Goal: Transaction & Acquisition: Purchase product/service

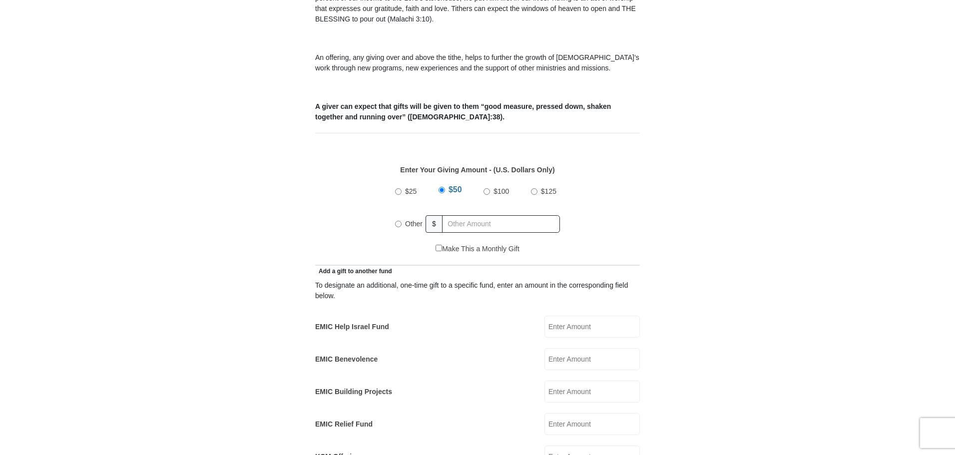
scroll to position [350, 0]
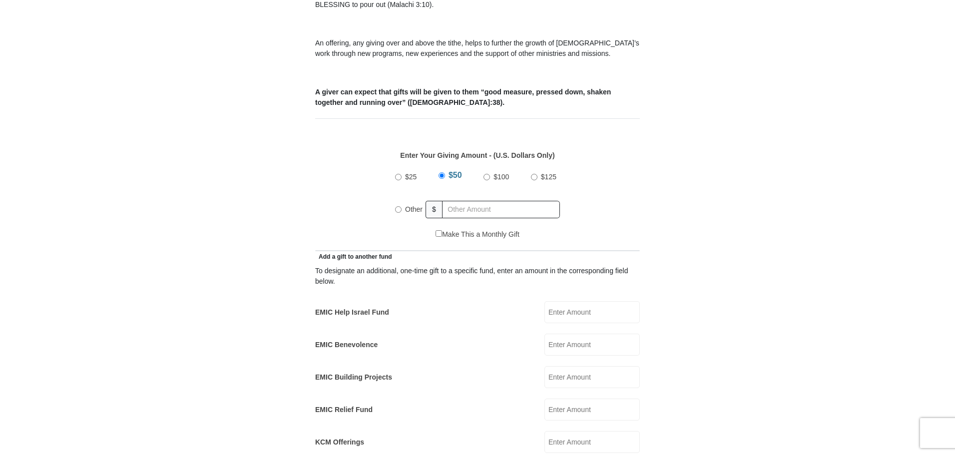
click at [399, 206] on input "Other" at bounding box center [398, 209] width 6 height 6
radio input "true"
click at [467, 201] on input "text" at bounding box center [503, 209] width 114 height 17
type input "645.83"
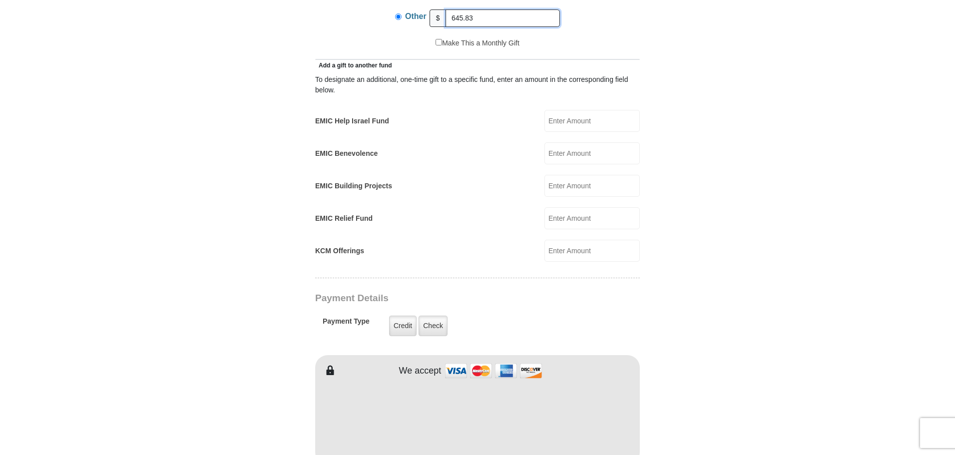
scroll to position [549, 0]
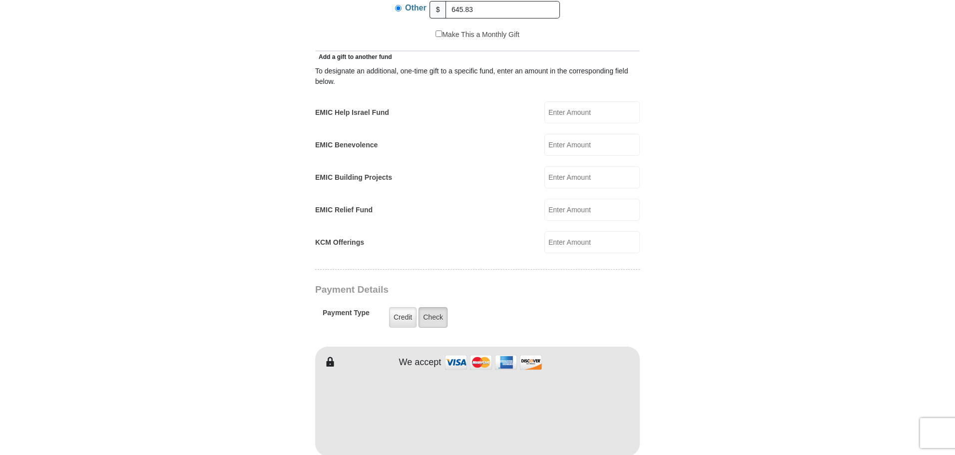
click at [427, 307] on label "Check" at bounding box center [433, 317] width 29 height 20
click at [0, 0] on input "Check" at bounding box center [0, 0] width 0 height 0
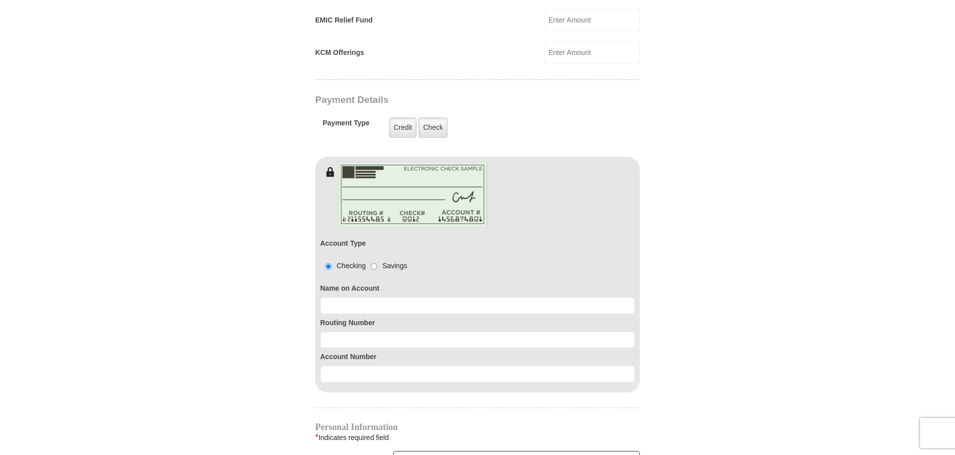
scroll to position [749, 0]
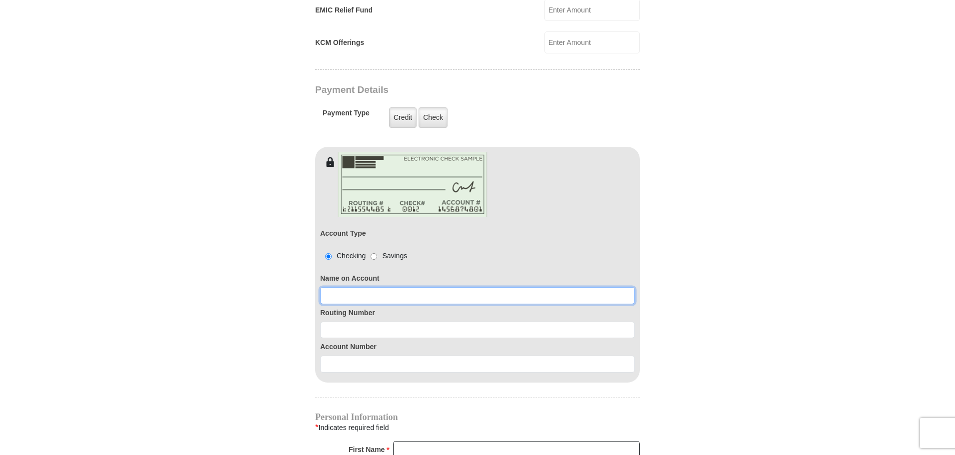
click at [372, 287] on input at bounding box center [477, 295] width 315 height 17
type input "[PERSON_NAME]"
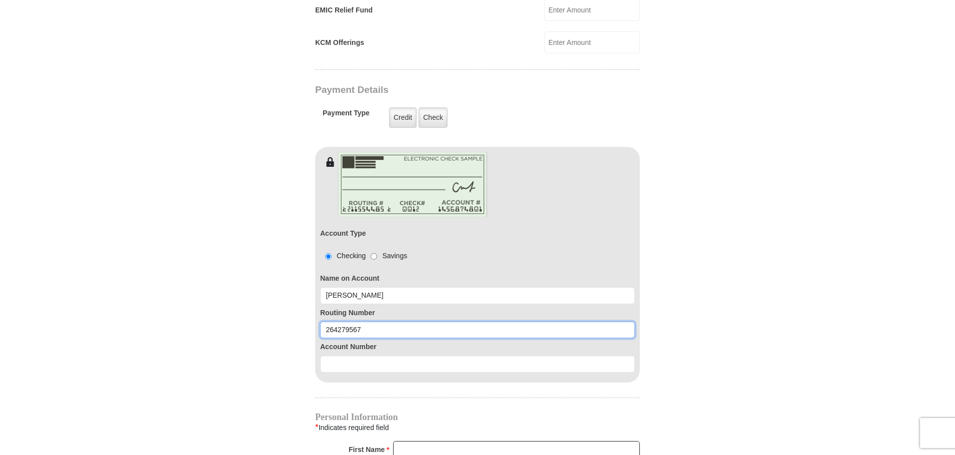
type input "264279567"
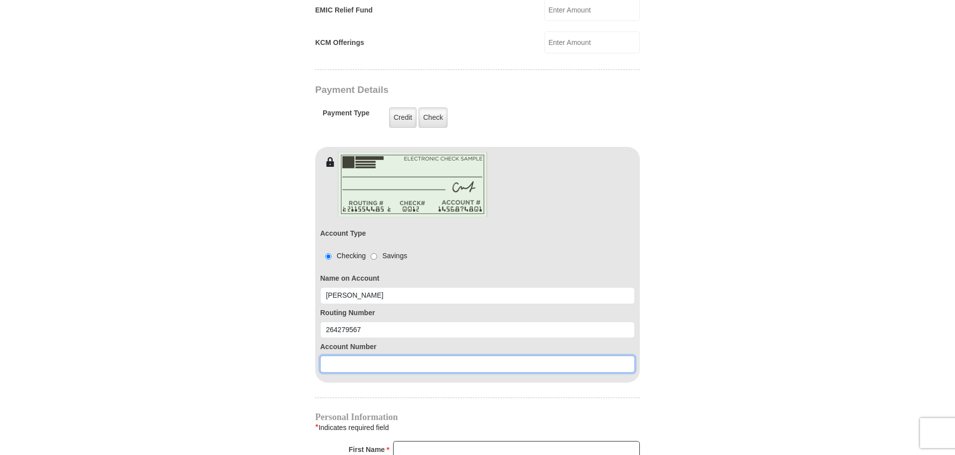
click at [393, 356] on input at bounding box center [477, 364] width 315 height 17
drag, startPoint x: 374, startPoint y: 350, endPoint x: 203, endPoint y: 314, distance: 174.5
click at [204, 314] on form "[GEOGRAPHIC_DATA][DEMOGRAPHIC_DATA] Online Giving Because of gifts like yours, …" at bounding box center [477, 84] width 569 height 1587
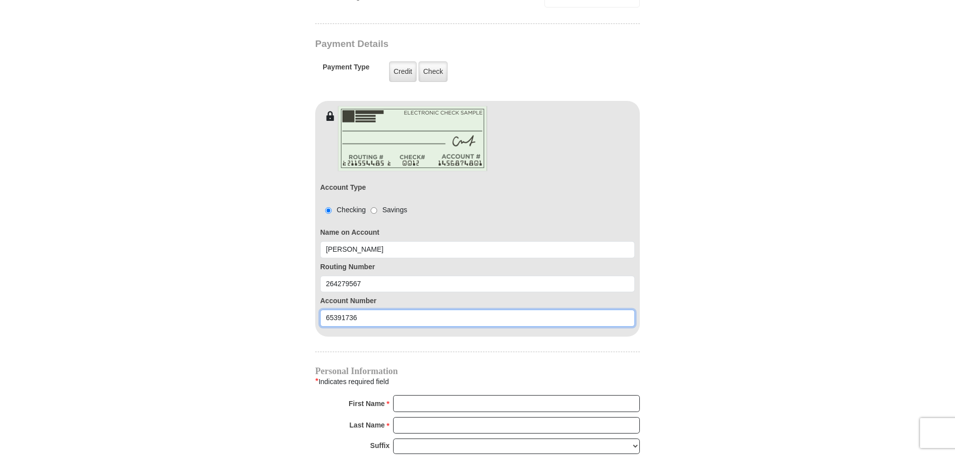
scroll to position [949, 0]
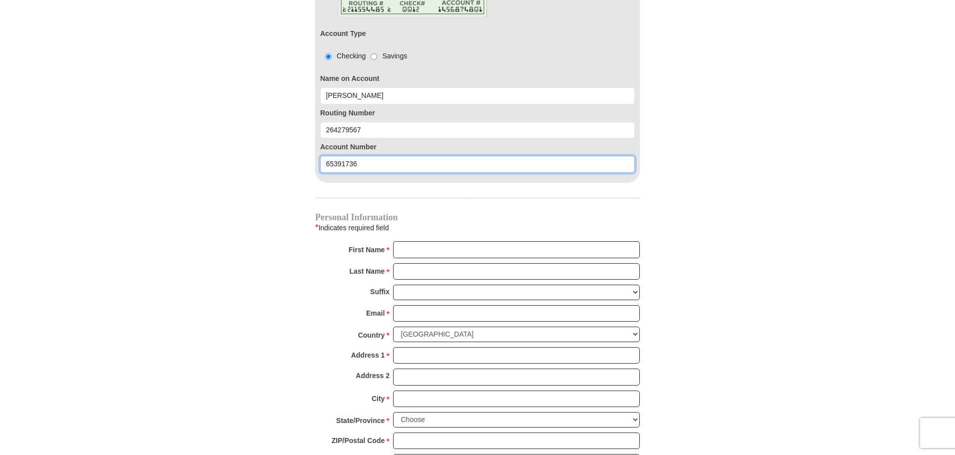
type input "65391736"
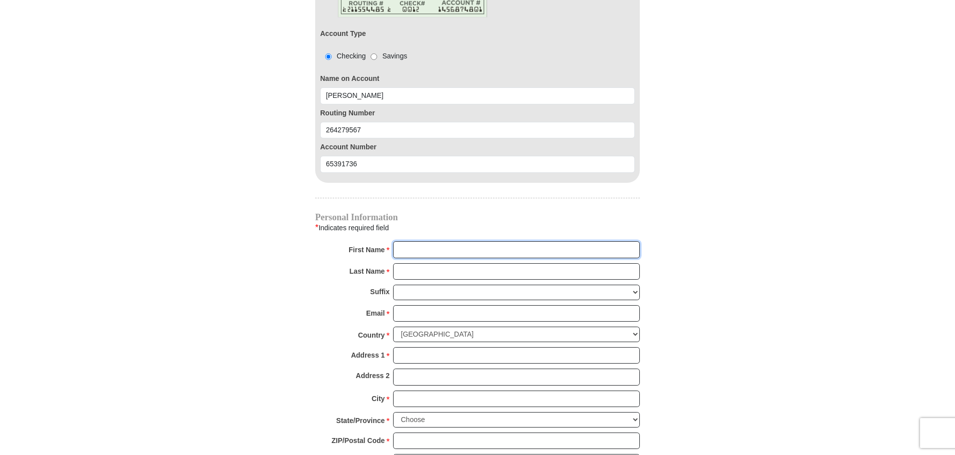
click at [455, 241] on input "First Name *" at bounding box center [516, 249] width 247 height 17
type input "[PERSON_NAME]"
click at [434, 263] on input "Last Name *" at bounding box center [516, 271] width 247 height 17
type input "[PERSON_NAME]"
click at [443, 305] on input "Email *" at bounding box center [516, 313] width 247 height 17
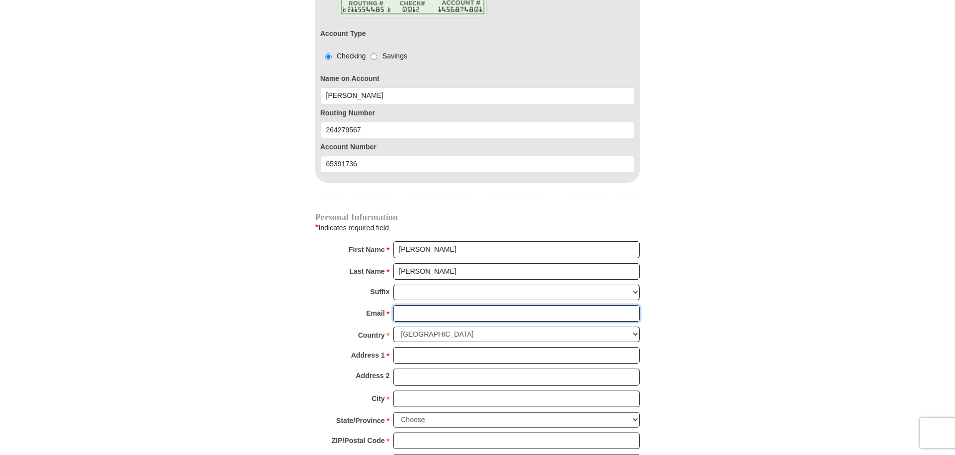
type input "[EMAIL_ADDRESS][DOMAIN_NAME]"
click at [439, 347] on input "Address 1 *" at bounding box center [516, 355] width 247 height 17
type input "[GEOGRAPHIC_DATA]"
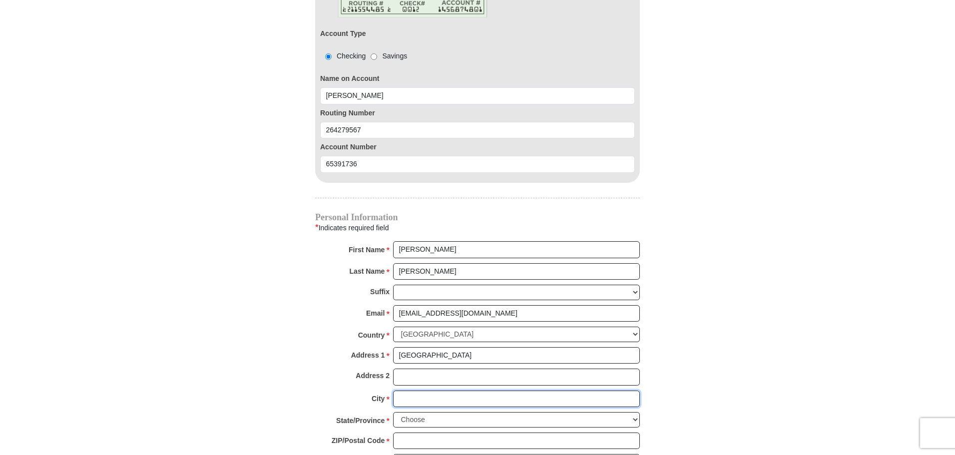
type input "Haslet"
select select "[GEOGRAPHIC_DATA]"
type input "76052"
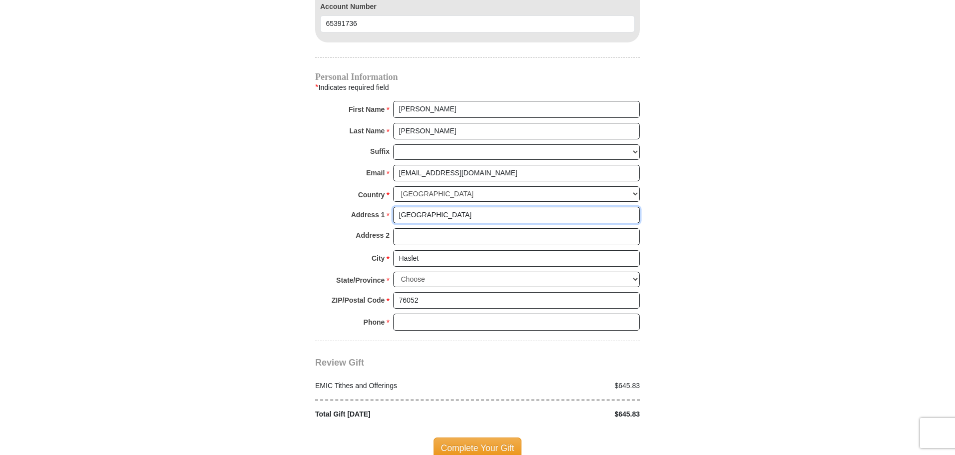
scroll to position [1099, 0]
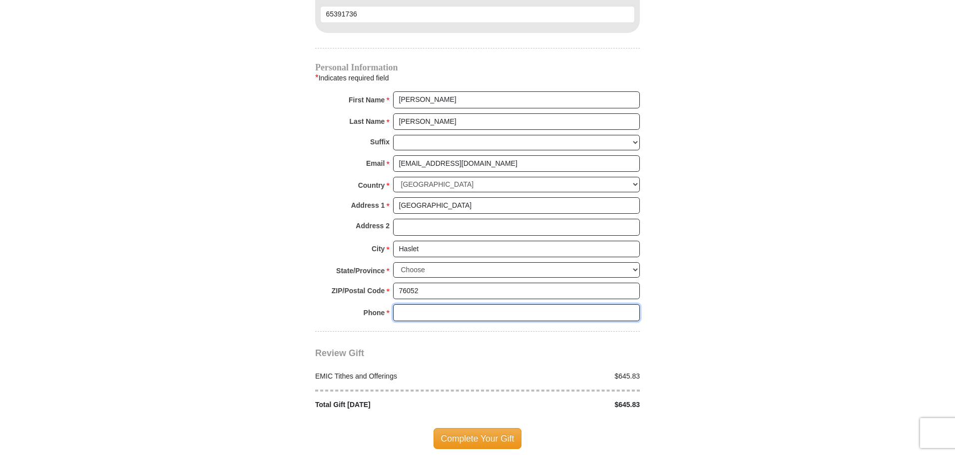
click at [483, 304] on input "Phone * *" at bounding box center [516, 312] width 247 height 17
type input "8653141382"
click at [489, 428] on span "Complete Your Gift" at bounding box center [478, 438] width 88 height 21
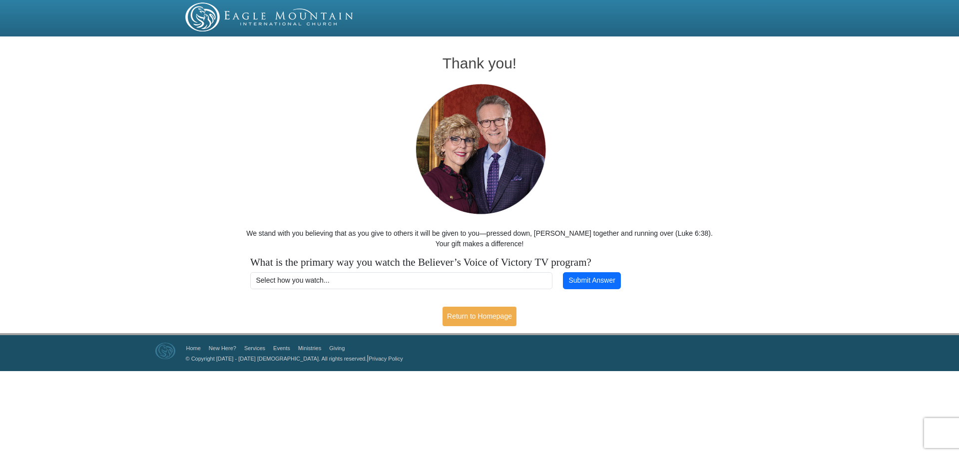
click at [269, 19] on img at bounding box center [269, 16] width 169 height 29
